Goal: Navigation & Orientation: Go to known website

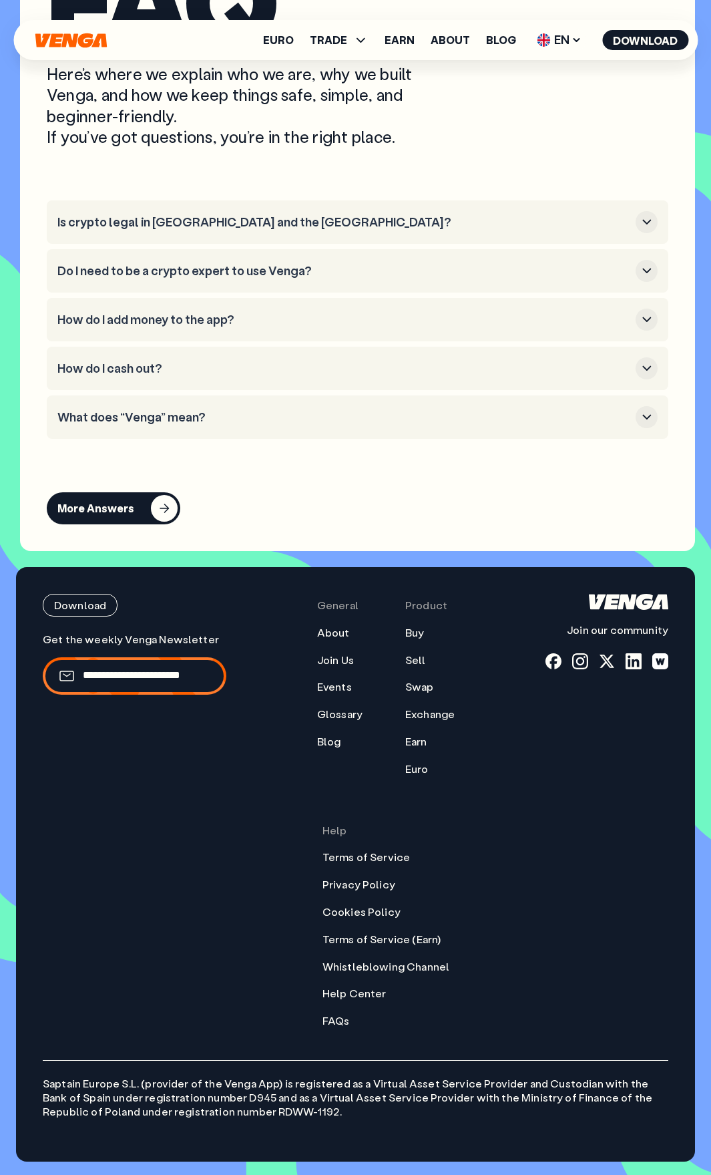
scroll to position [7320, 0]
click at [563, 45] on span "EN" at bounding box center [559, 39] width 54 height 21
click at [550, 98] on div "Español - ES" at bounding box center [524, 92] width 69 height 13
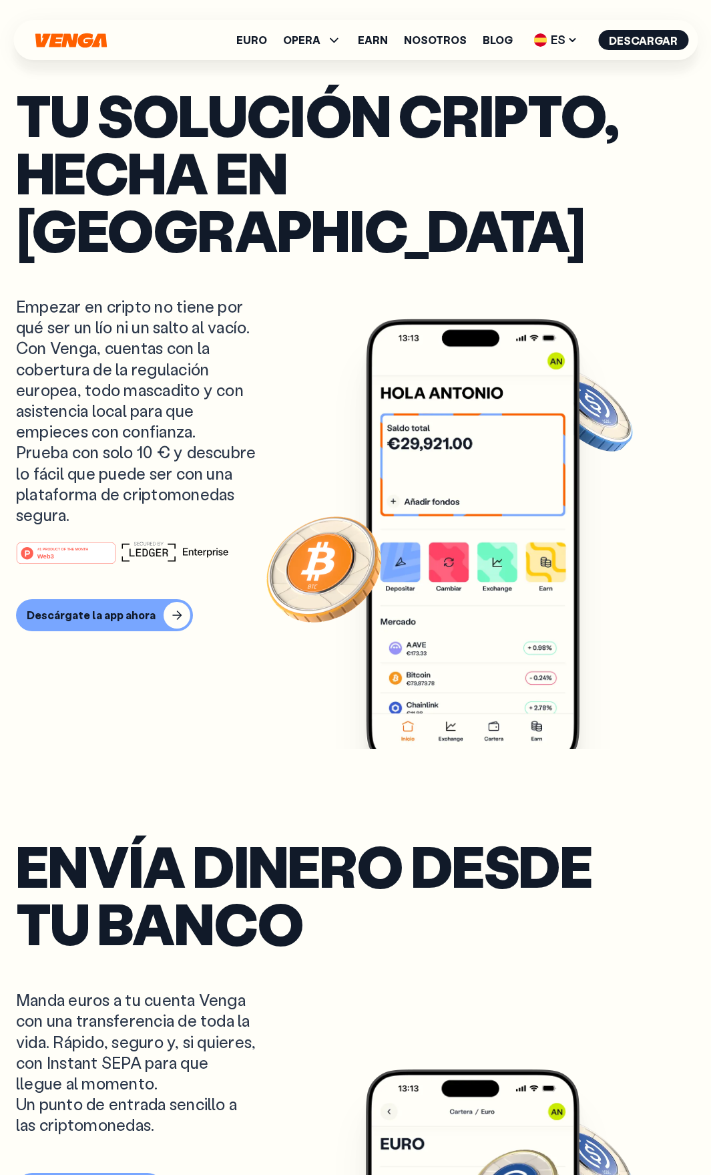
scroll to position [1, 0]
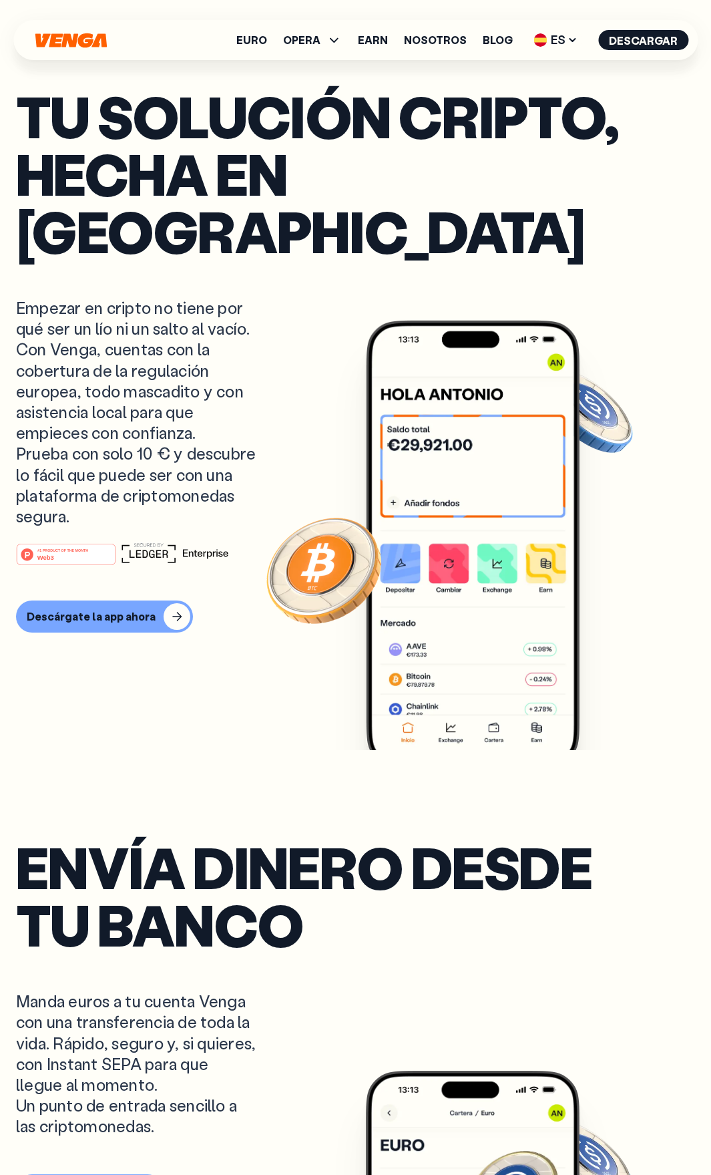
drag, startPoint x: 239, startPoint y: 396, endPoint x: 249, endPoint y: 398, distance: 9.6
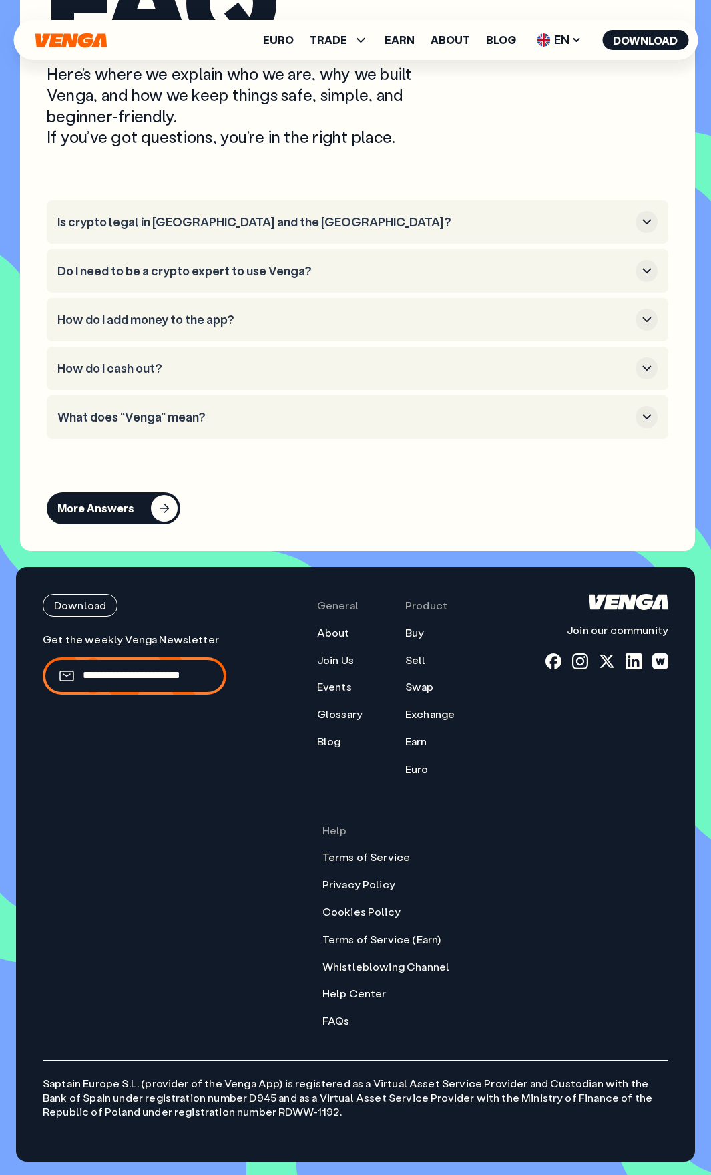
scroll to position [7320, 0]
drag, startPoint x: 159, startPoint y: 203, endPoint x: 172, endPoint y: 206, distance: 13.1
